Goal: Information Seeking & Learning: Check status

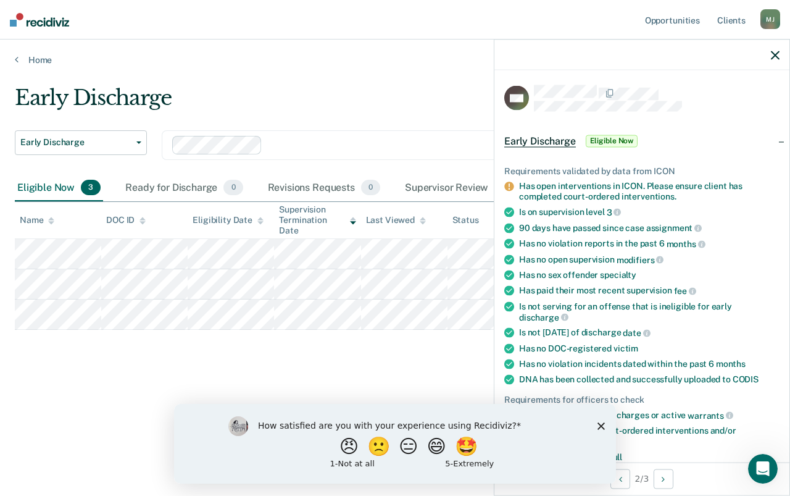
click at [780, 50] on div at bounding box center [641, 55] width 295 height 31
click at [770, 53] on div at bounding box center [641, 55] width 295 height 31
click at [431, 355] on div "Early Discharge Early Discharge Early Discharge Clear officers Eligible Now 3 R…" at bounding box center [395, 244] width 760 height 318
click at [772, 60] on div at bounding box center [641, 55] width 295 height 31
click at [599, 419] on div "How satisfied are you with your experience using Recidiviz? 😠 🙁 😑 😄 🤩 1 - Not a…" at bounding box center [395, 443] width 442 height 80
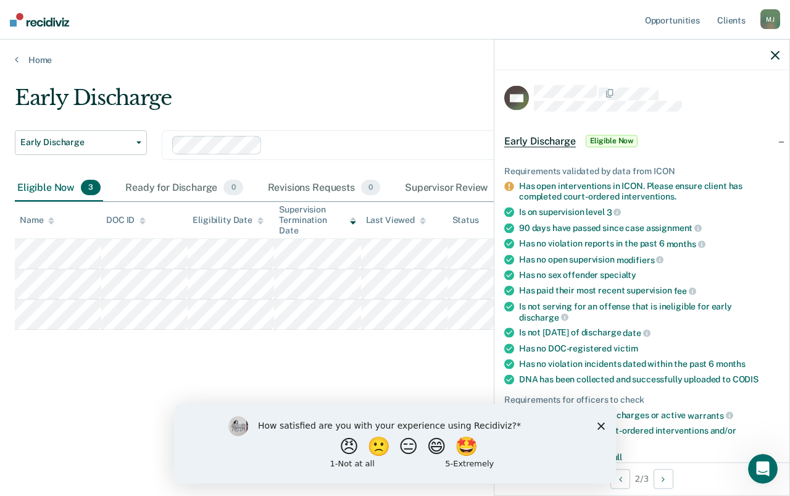
click at [601, 427] on icon "Close survey" at bounding box center [601, 425] width 7 height 7
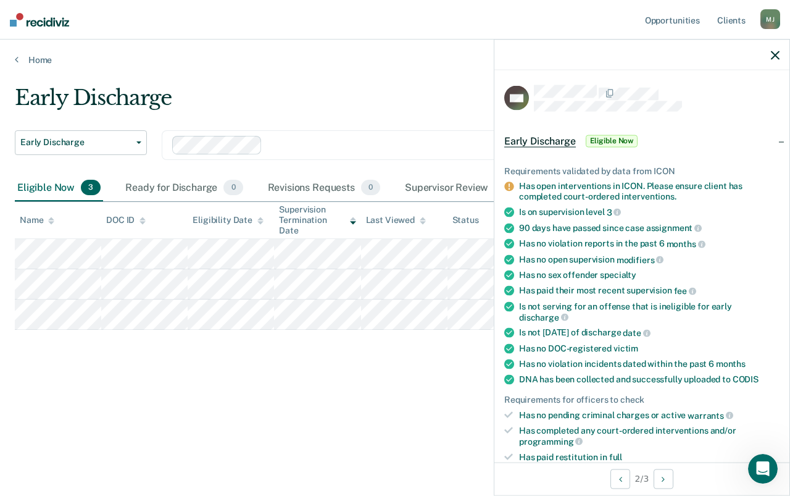
click at [767, 51] on div at bounding box center [641, 55] width 295 height 31
click at [773, 52] on icon "button" at bounding box center [775, 55] width 9 height 9
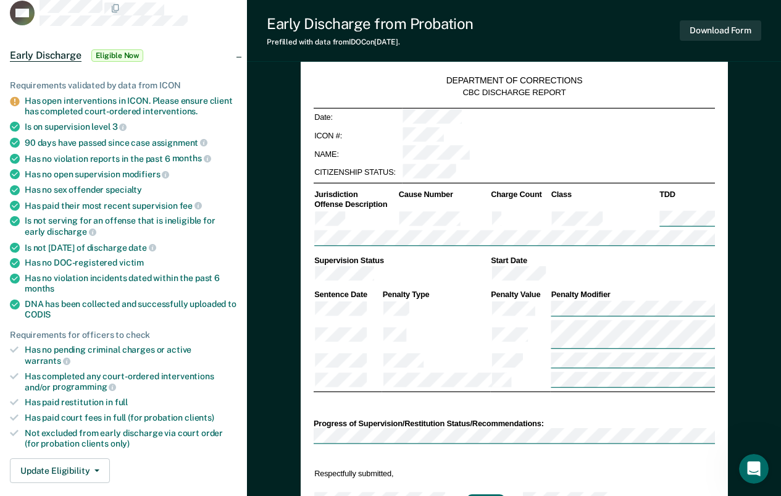
scroll to position [247, 0]
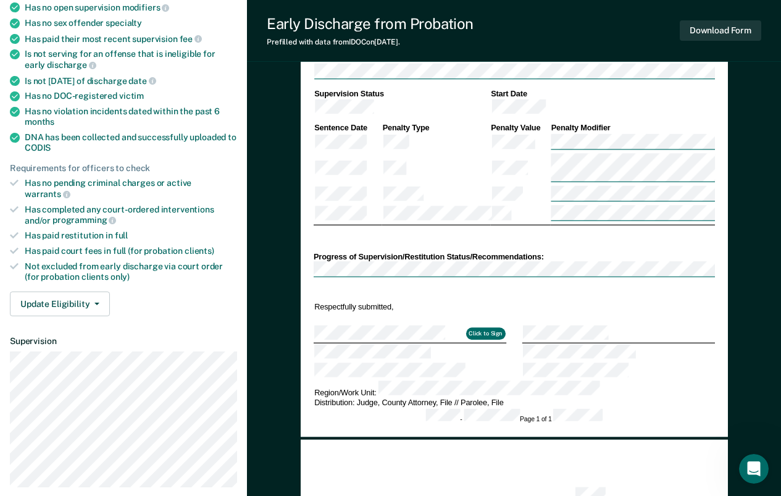
type textarea "x"
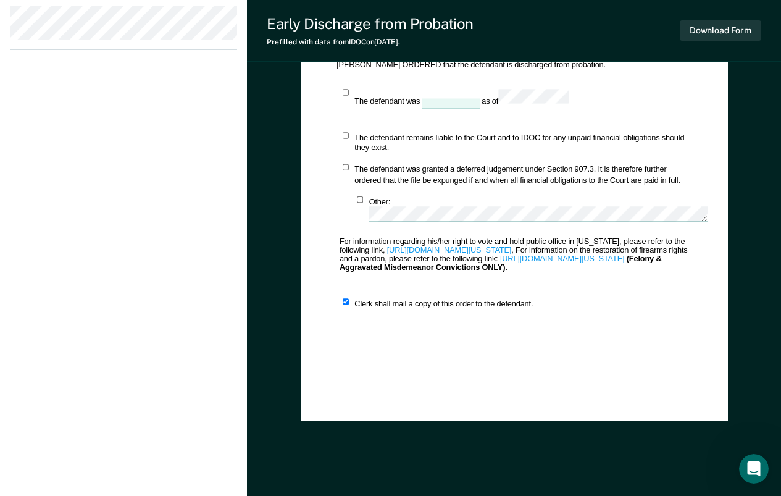
scroll to position [823, 0]
drag, startPoint x: 72, startPoint y: 129, endPoint x: 80, endPoint y: 127, distance: 8.4
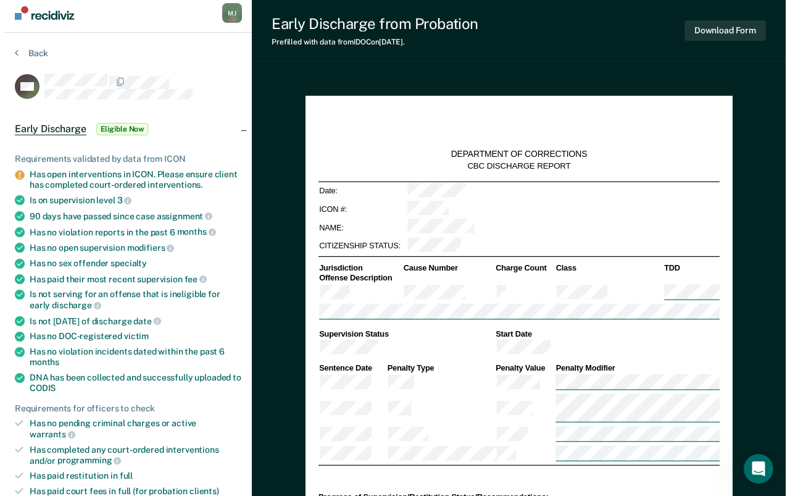
scroll to position [0, 0]
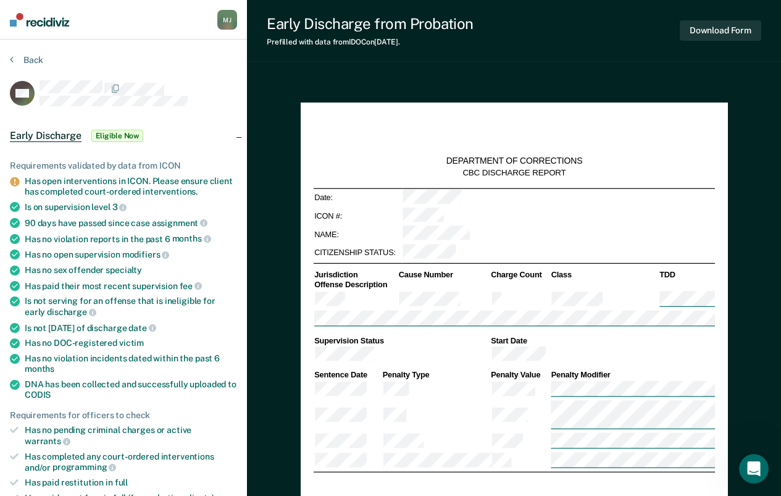
click at [220, 20] on div "[PERSON_NAME]" at bounding box center [227, 20] width 20 height 20
click at [208, 52] on link "Profile" at bounding box center [177, 49] width 99 height 10
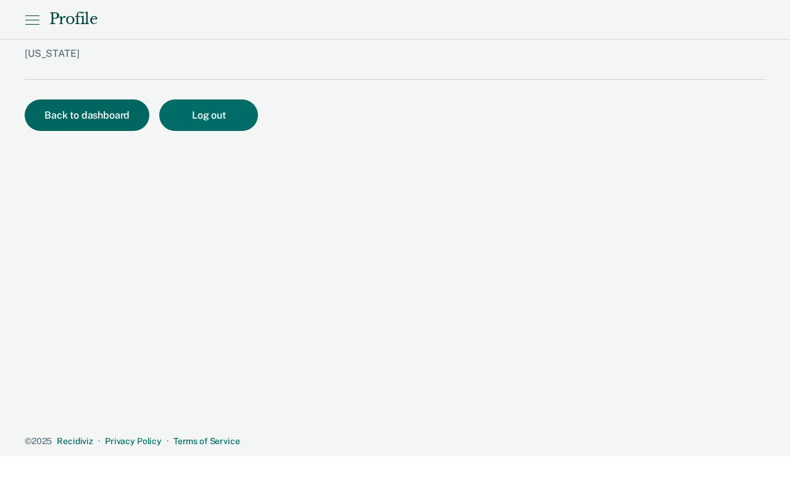
click at [128, 112] on button "Back to dashboard" at bounding box center [87, 114] width 125 height 31
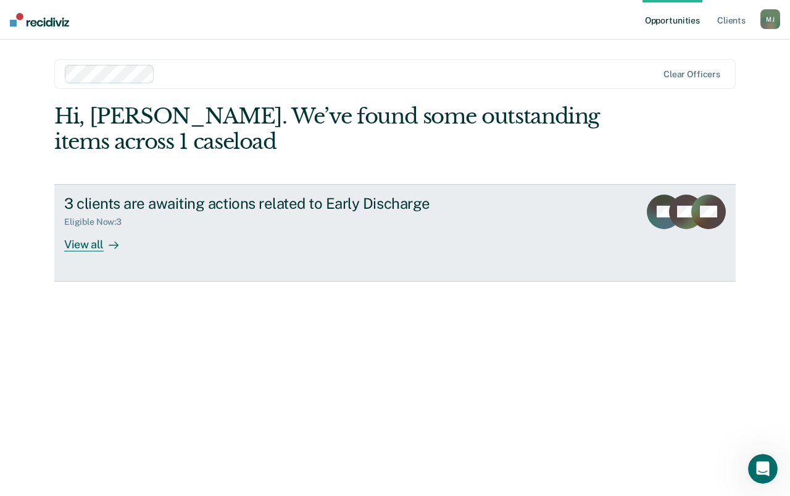
click at [101, 247] on div "View all" at bounding box center [98, 239] width 69 height 24
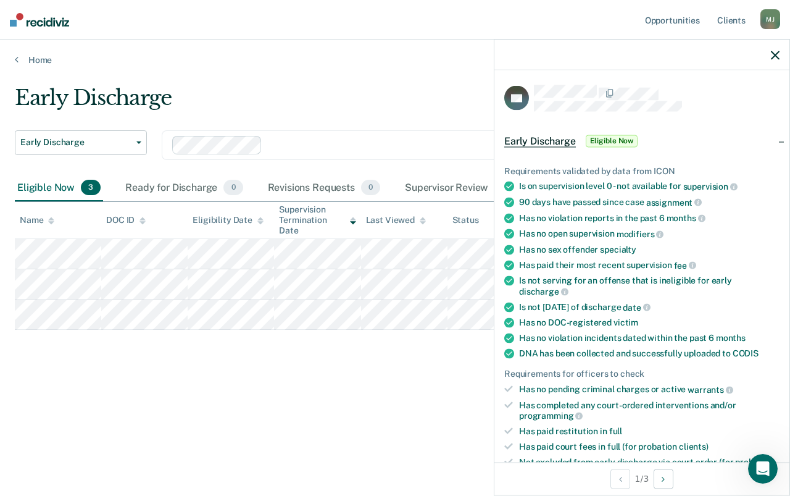
scroll to position [359, 0]
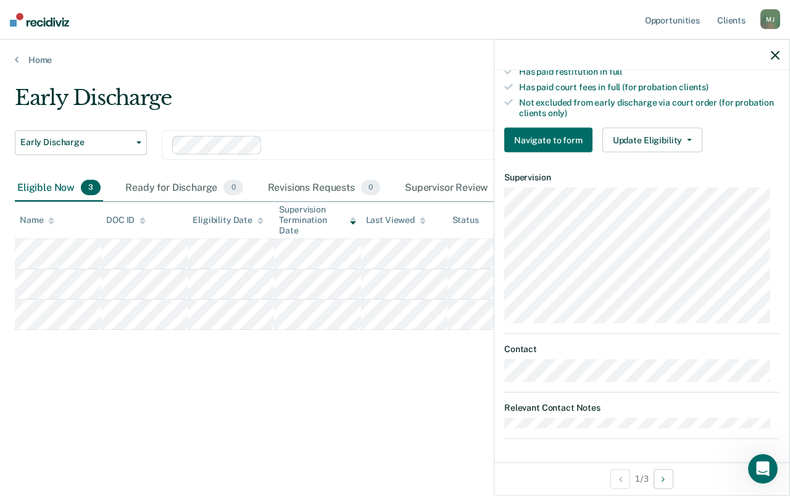
click at [780, 53] on div at bounding box center [641, 55] width 295 height 31
